Goal: Book appointment/travel/reservation

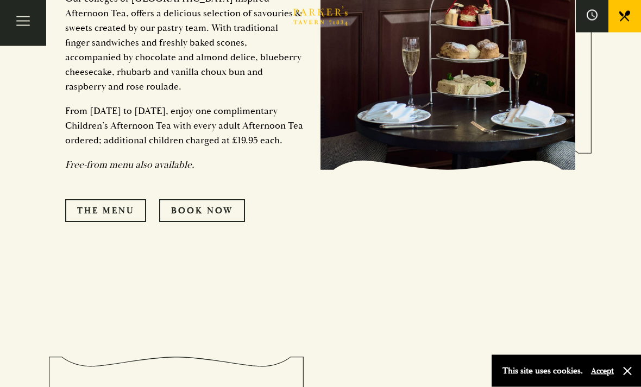
scroll to position [658, 0]
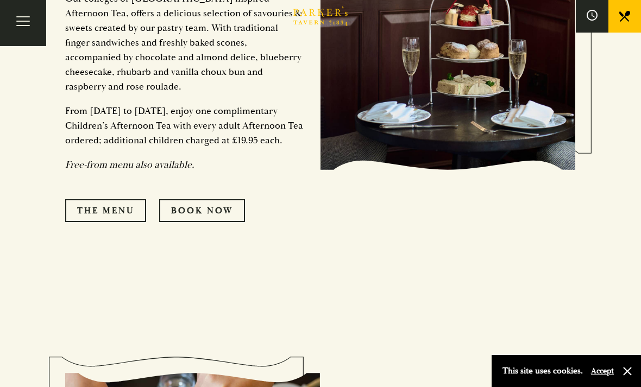
click at [126, 202] on link "The Menu" at bounding box center [105, 210] width 81 height 23
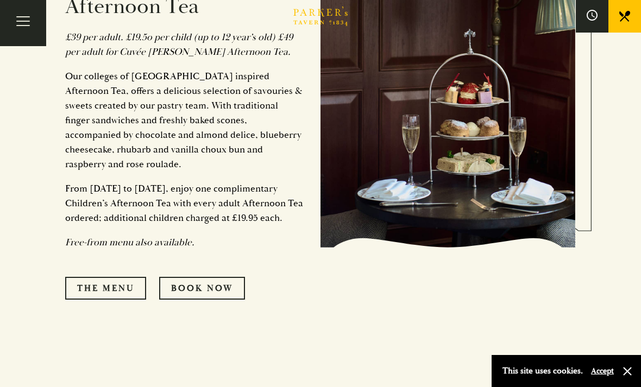
scroll to position [569, 0]
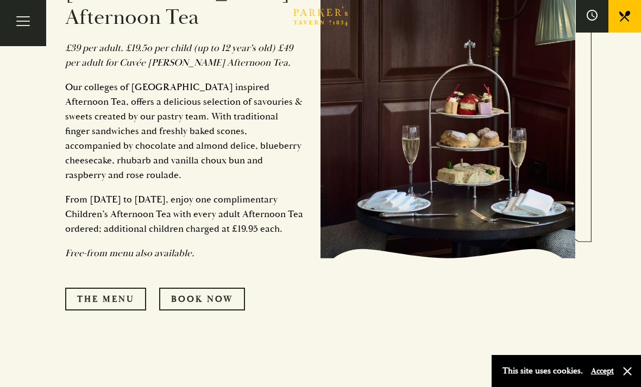
click at [230, 294] on link "Book Now" at bounding box center [202, 299] width 86 height 23
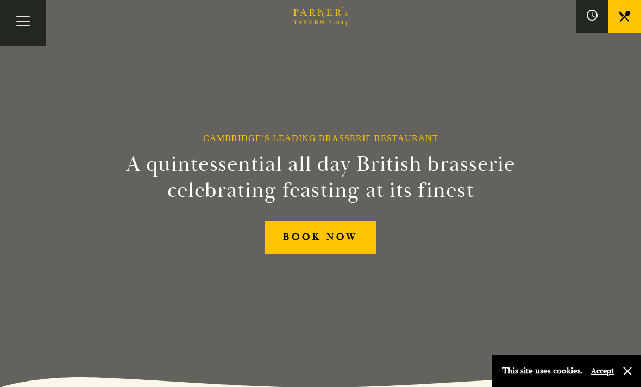
click at [336, 254] on link "BOOK NOW" at bounding box center [321, 237] width 112 height 33
click at [22, 22] on button "Toggle navigation" at bounding box center [23, 23] width 46 height 46
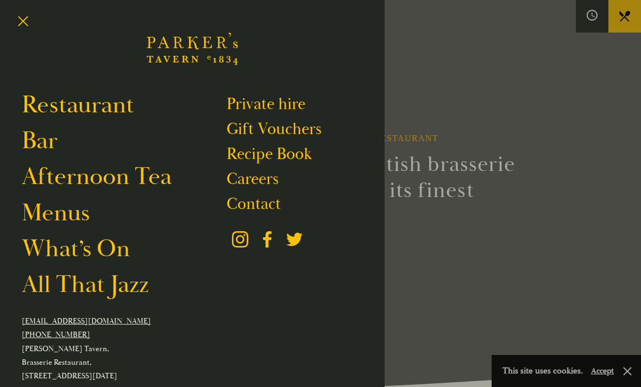
click at [146, 182] on link "Afternoon Tea" at bounding box center [97, 177] width 150 height 30
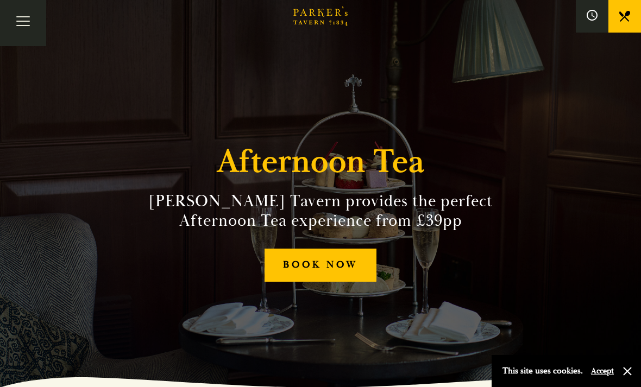
click at [329, 282] on link "BOOK NOW" at bounding box center [321, 265] width 112 height 33
